Goal: Navigation & Orientation: Find specific page/section

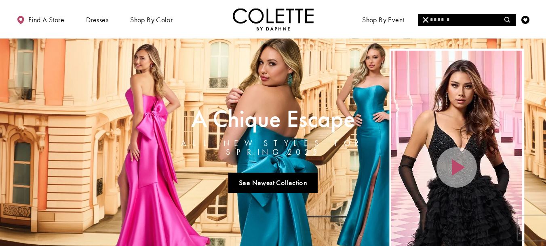
click at [464, 18] on input "Search" at bounding box center [466, 20] width 97 height 12
type input "******"
click at [423, 17] on icon "Close Search" at bounding box center [426, 20] width 6 height 6
